Goal: Obtain resource: Download file/media

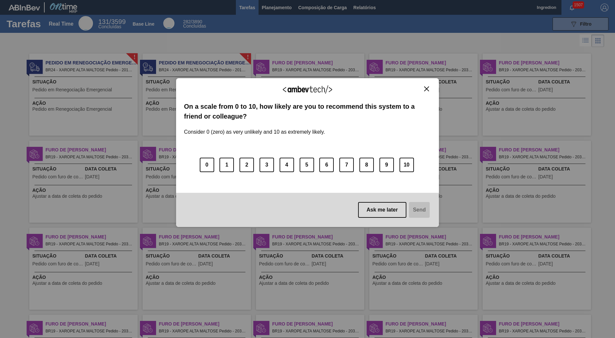
click at [426, 89] on img "Close" at bounding box center [426, 88] width 5 height 5
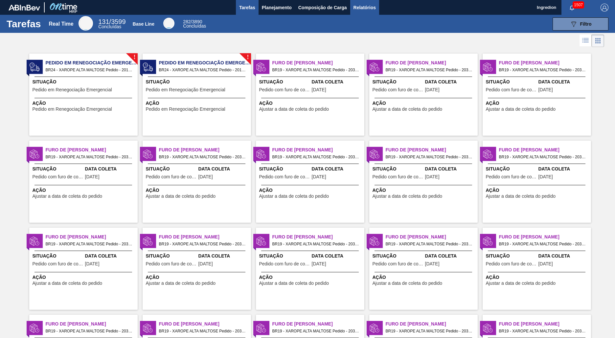
click at [364, 7] on span "Relatórios" at bounding box center [364, 8] width 22 height 8
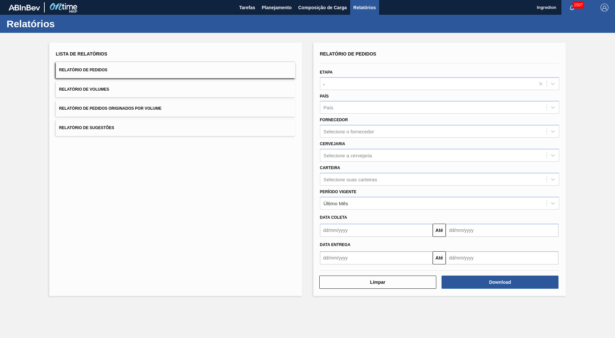
type input "Aguardando Faturamento"
type input "Xarope"
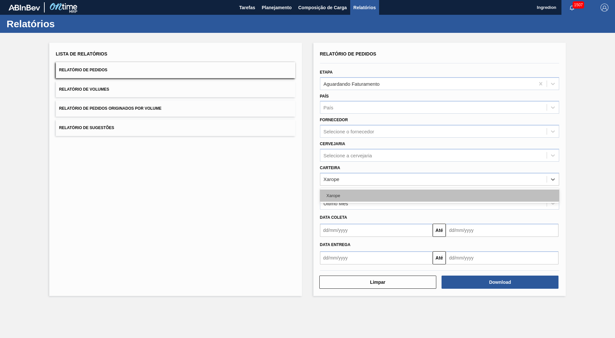
click at [439, 195] on div "Xarope" at bounding box center [439, 195] width 239 height 12
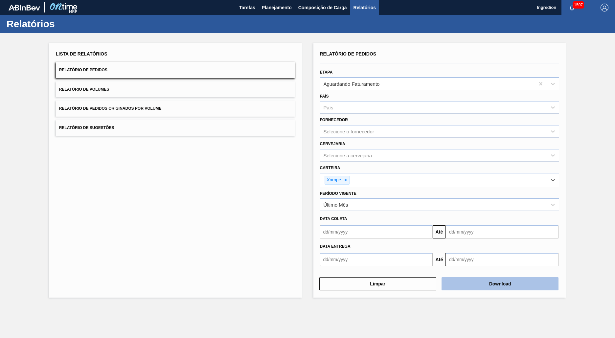
click at [500, 284] on button "Download" at bounding box center [499, 283] width 117 height 13
